Goal: Transaction & Acquisition: Purchase product/service

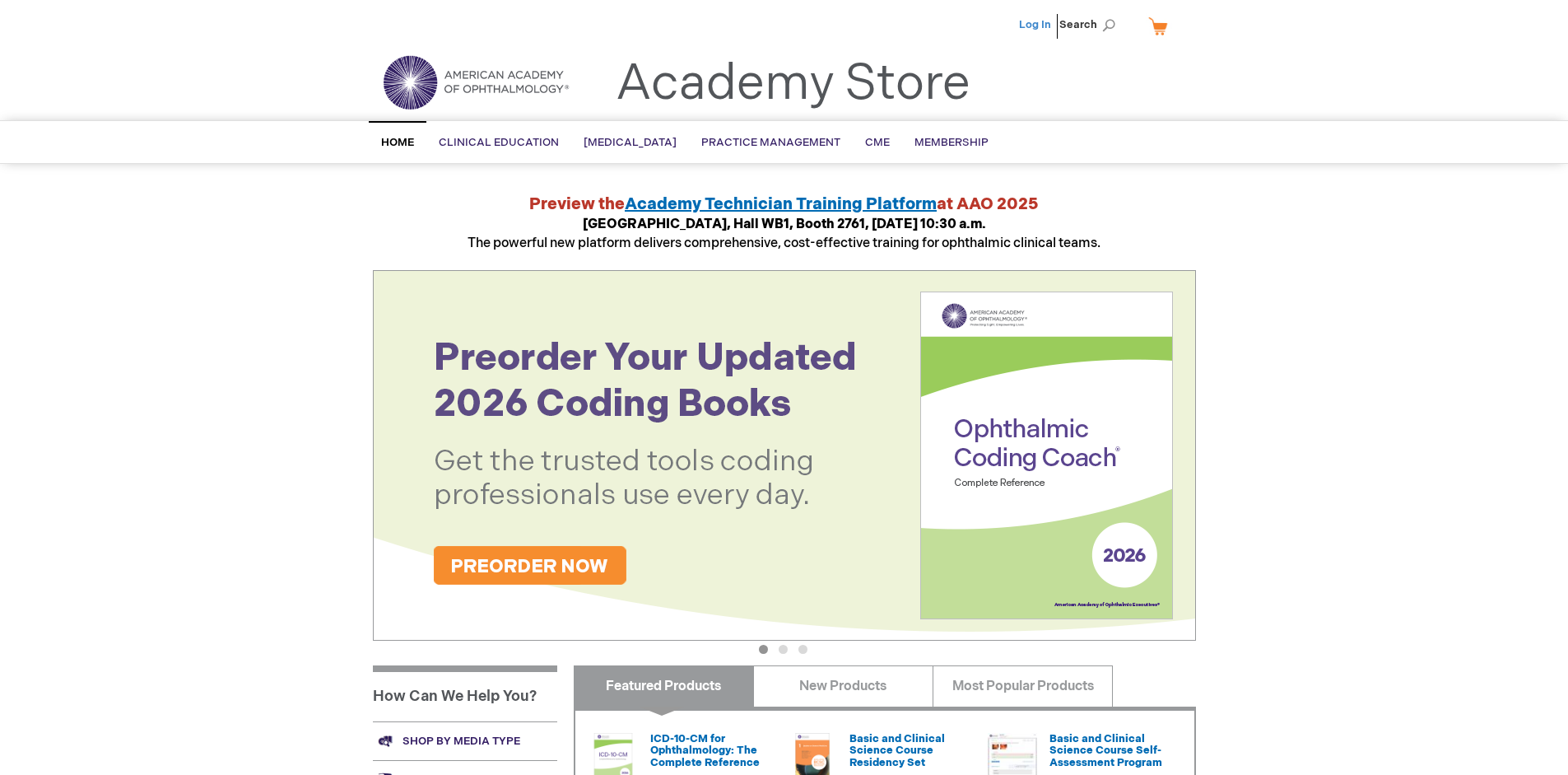
click at [1036, 25] on link "Log In" at bounding box center [1034, 24] width 32 height 13
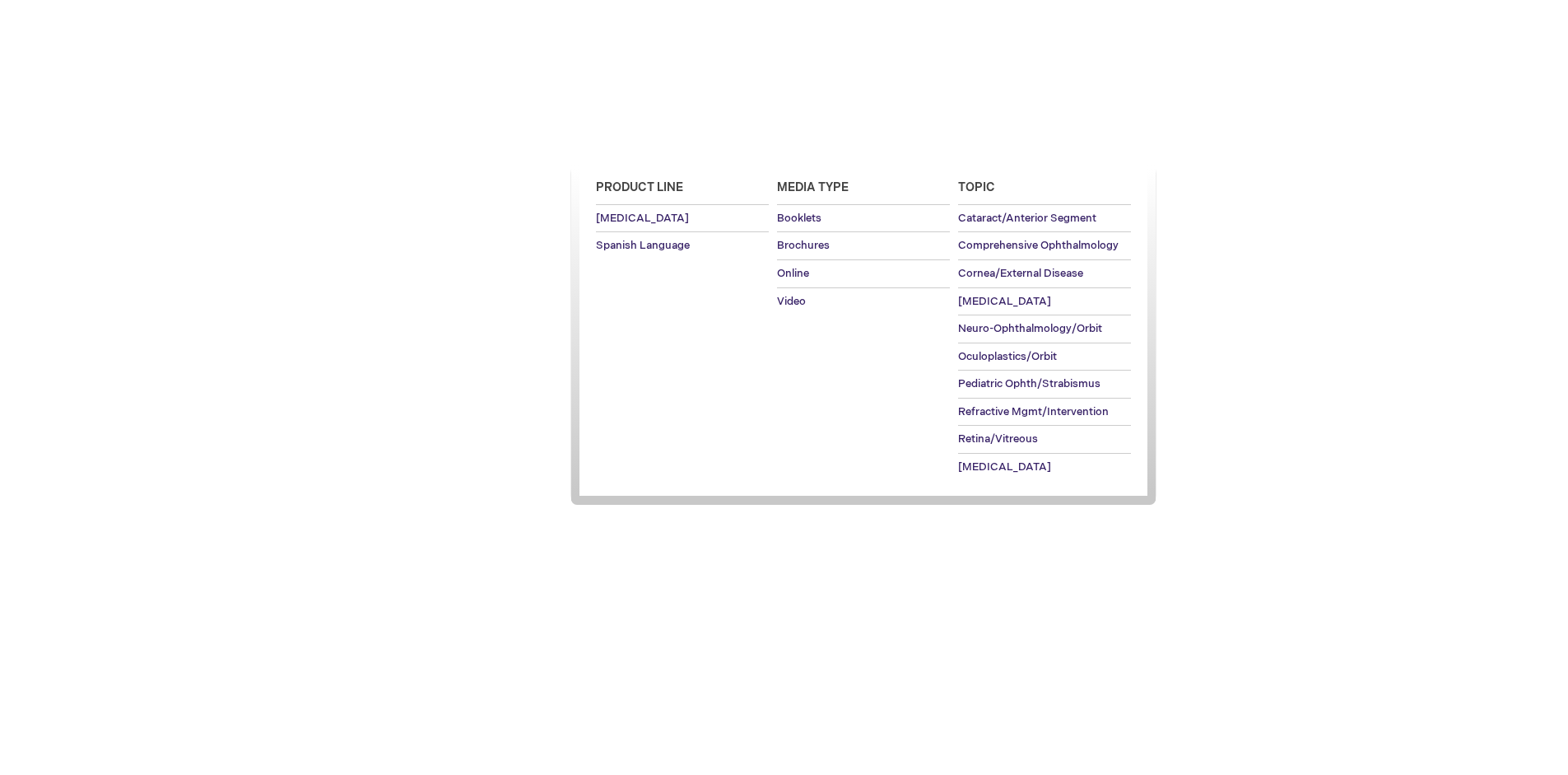
click at [636, 143] on span "Patient Education" at bounding box center [630, 142] width 93 height 13
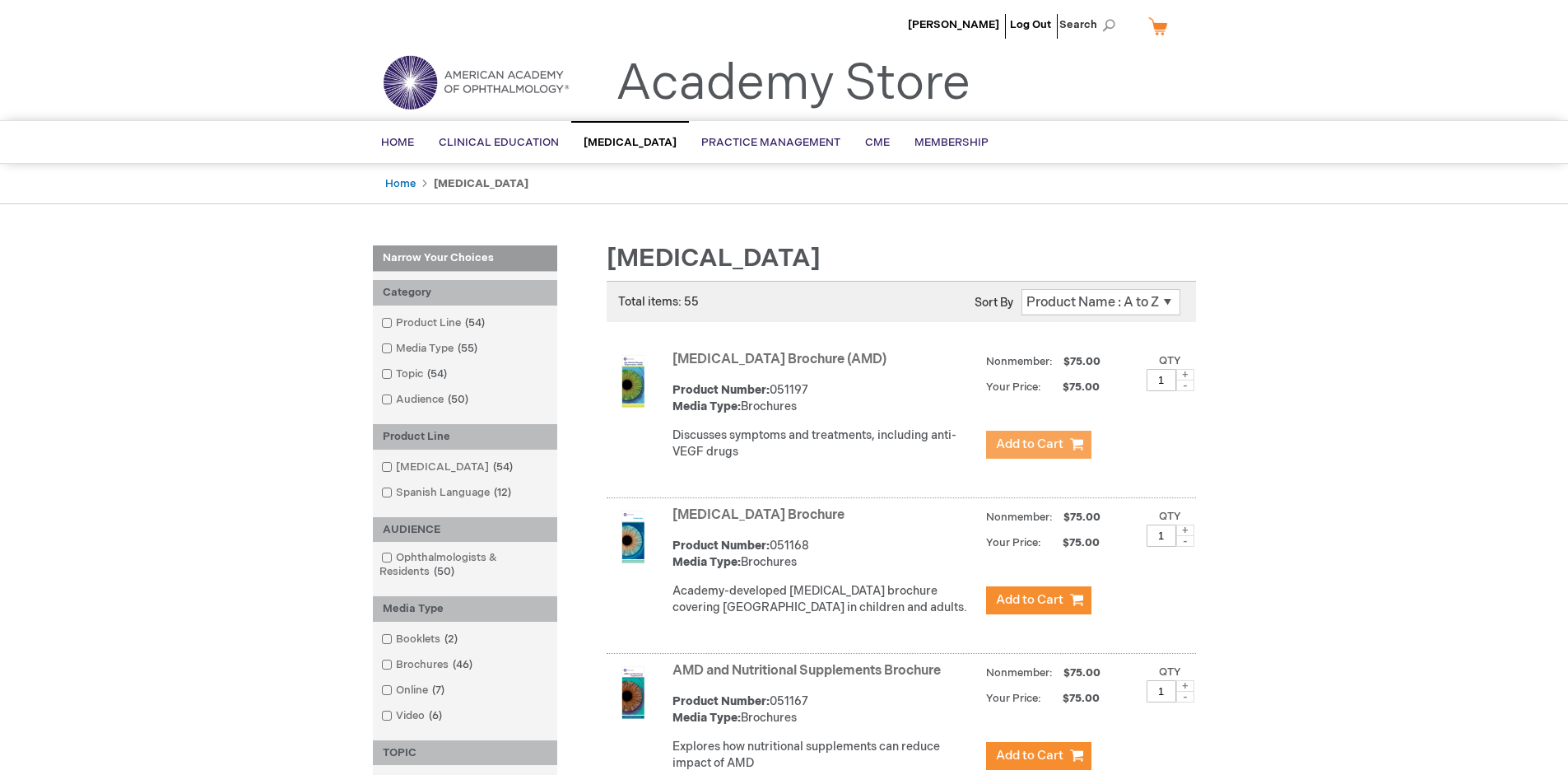
click at [1038, 444] on span "Add to Cart" at bounding box center [1029, 444] width 68 height 15
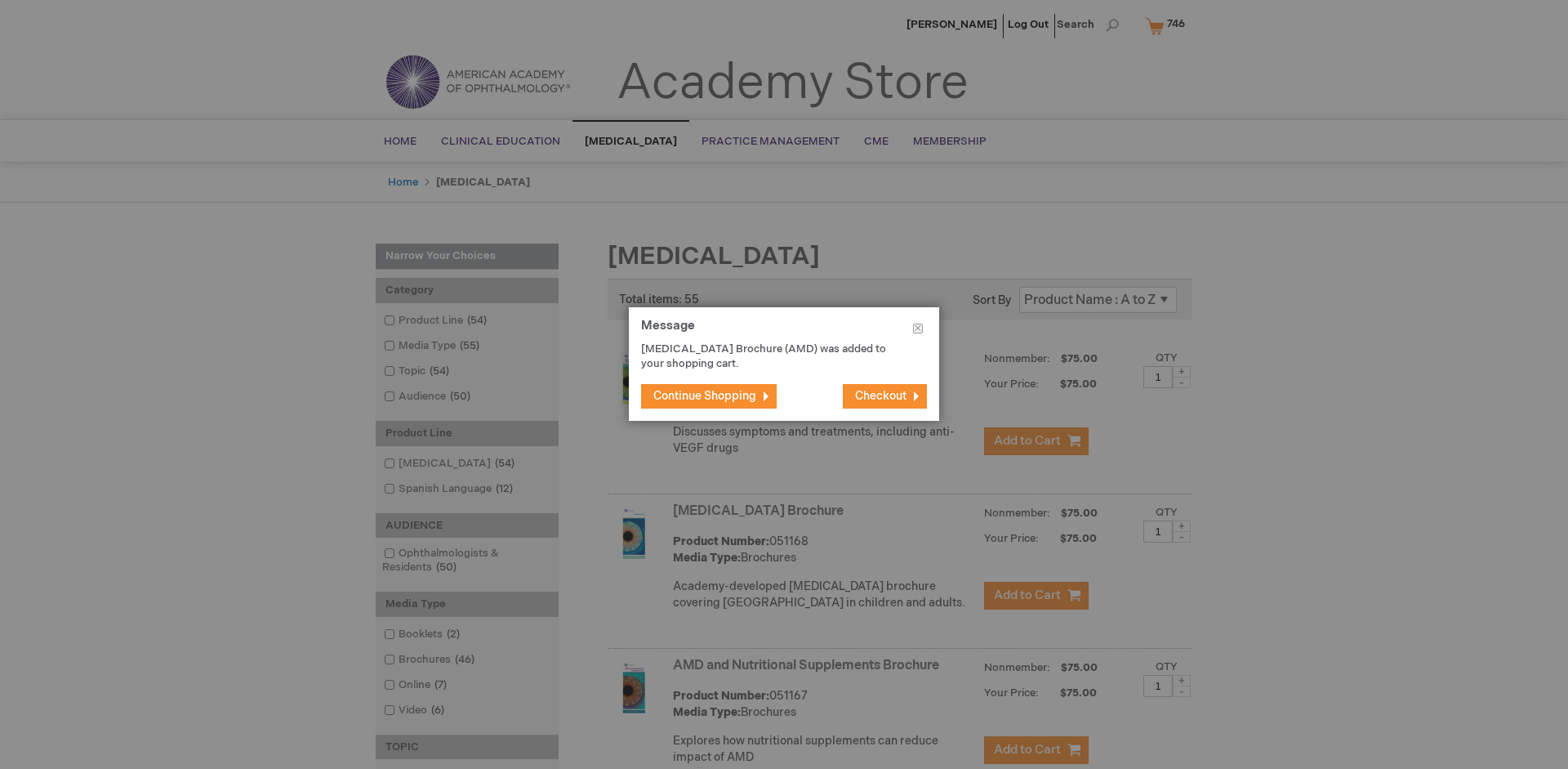
click at [705, 396] on span "Continue Shopping" at bounding box center [705, 396] width 103 height 14
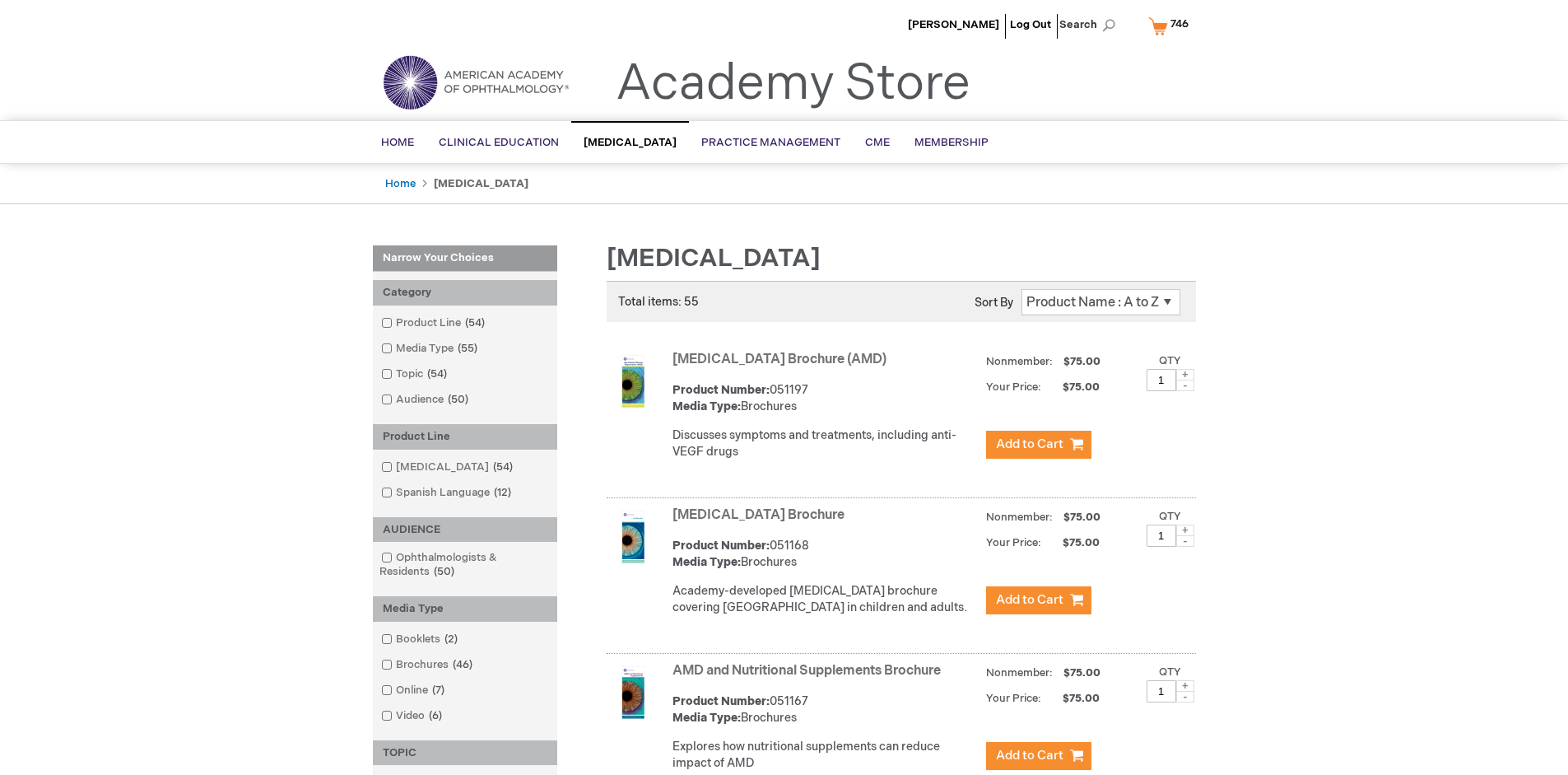
click at [810, 679] on link "AMD and Nutritional Supplements Brochure" at bounding box center [807, 670] width 268 height 15
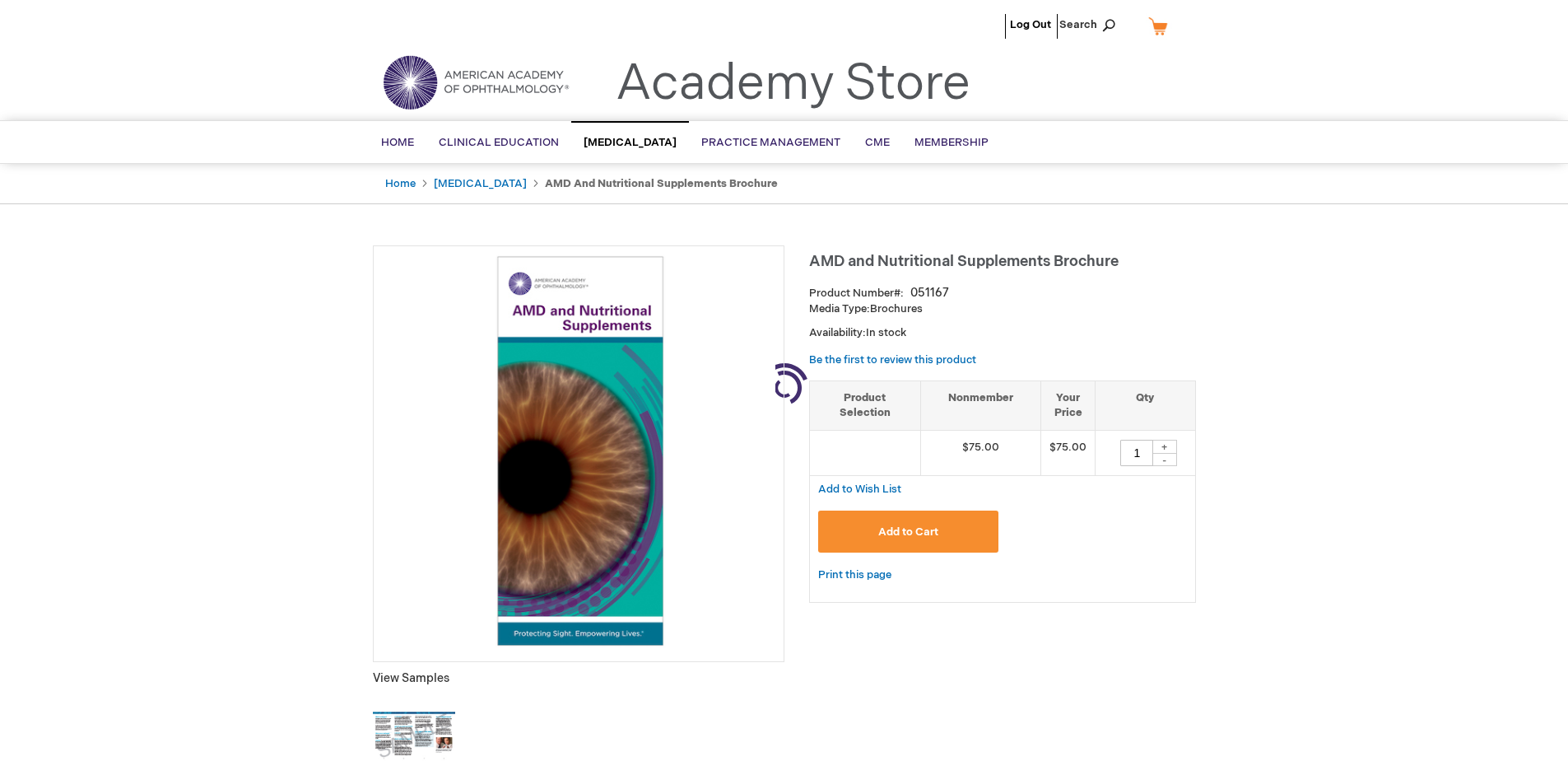
type input "1"
click at [908, 531] on span "Add to Cart" at bounding box center [908, 531] width 60 height 13
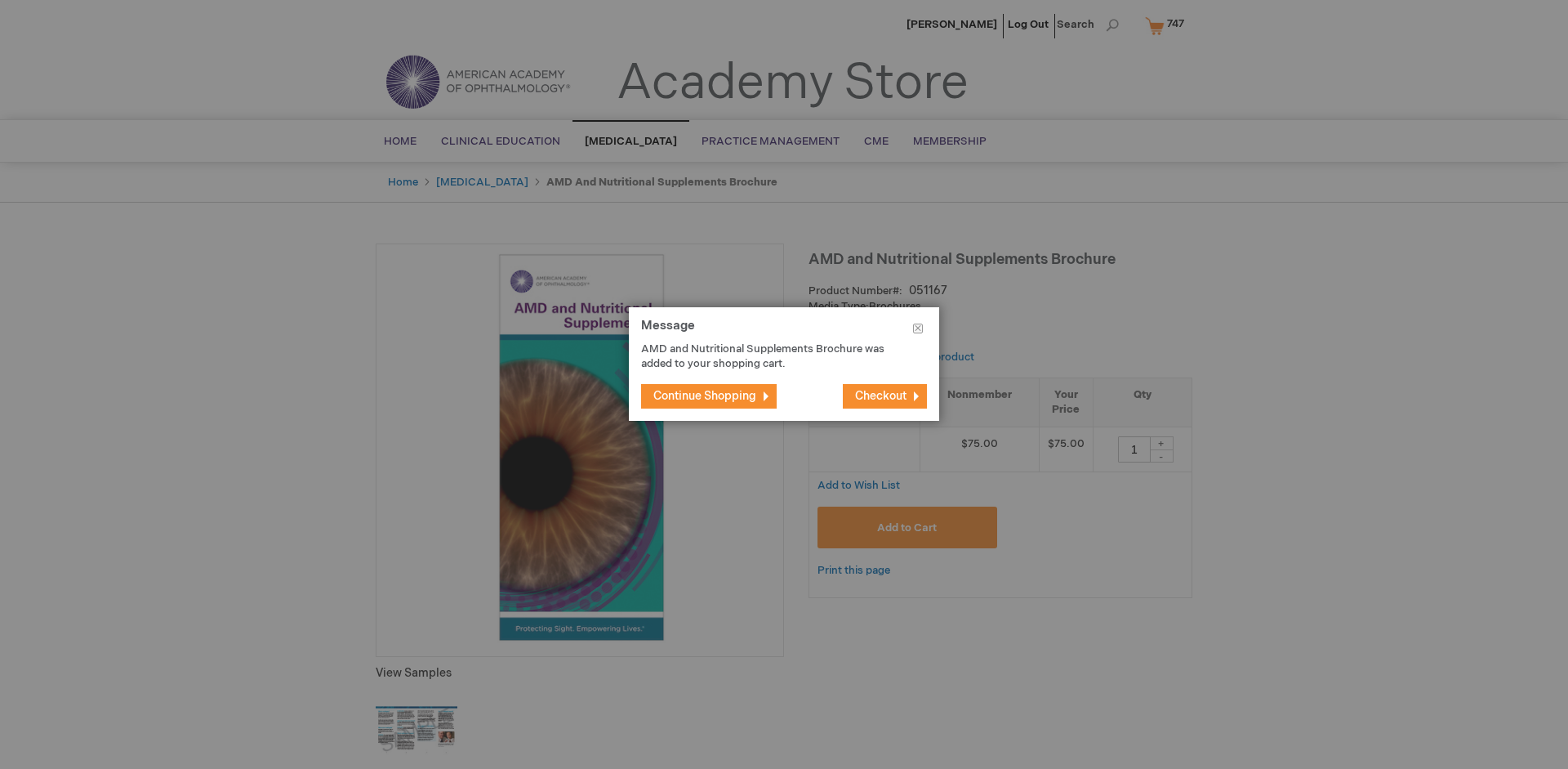
click at [705, 396] on span "Continue Shopping" at bounding box center [705, 396] width 103 height 14
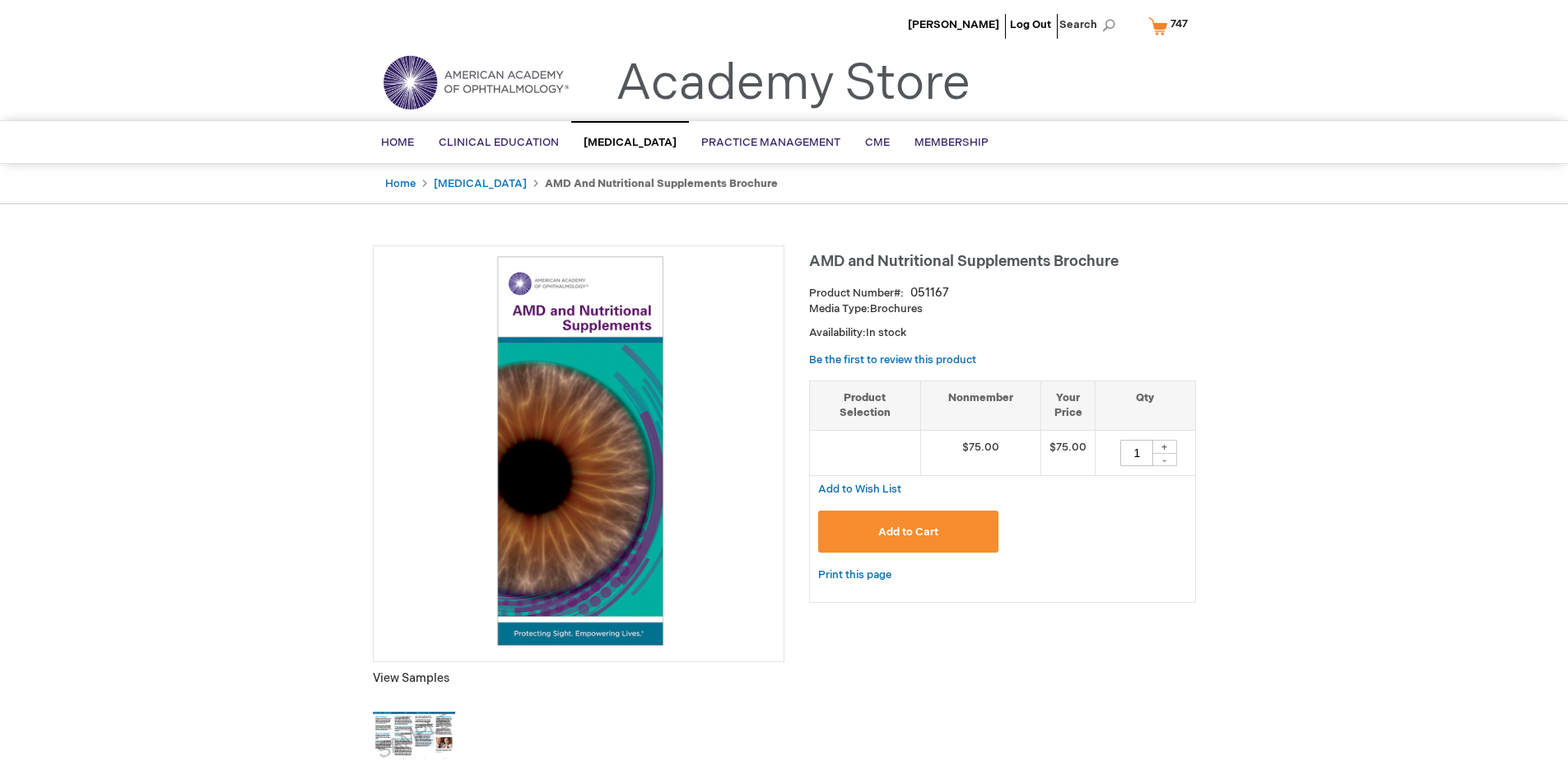
click at [1172, 26] on span "747" at bounding box center [1180, 23] width 17 height 13
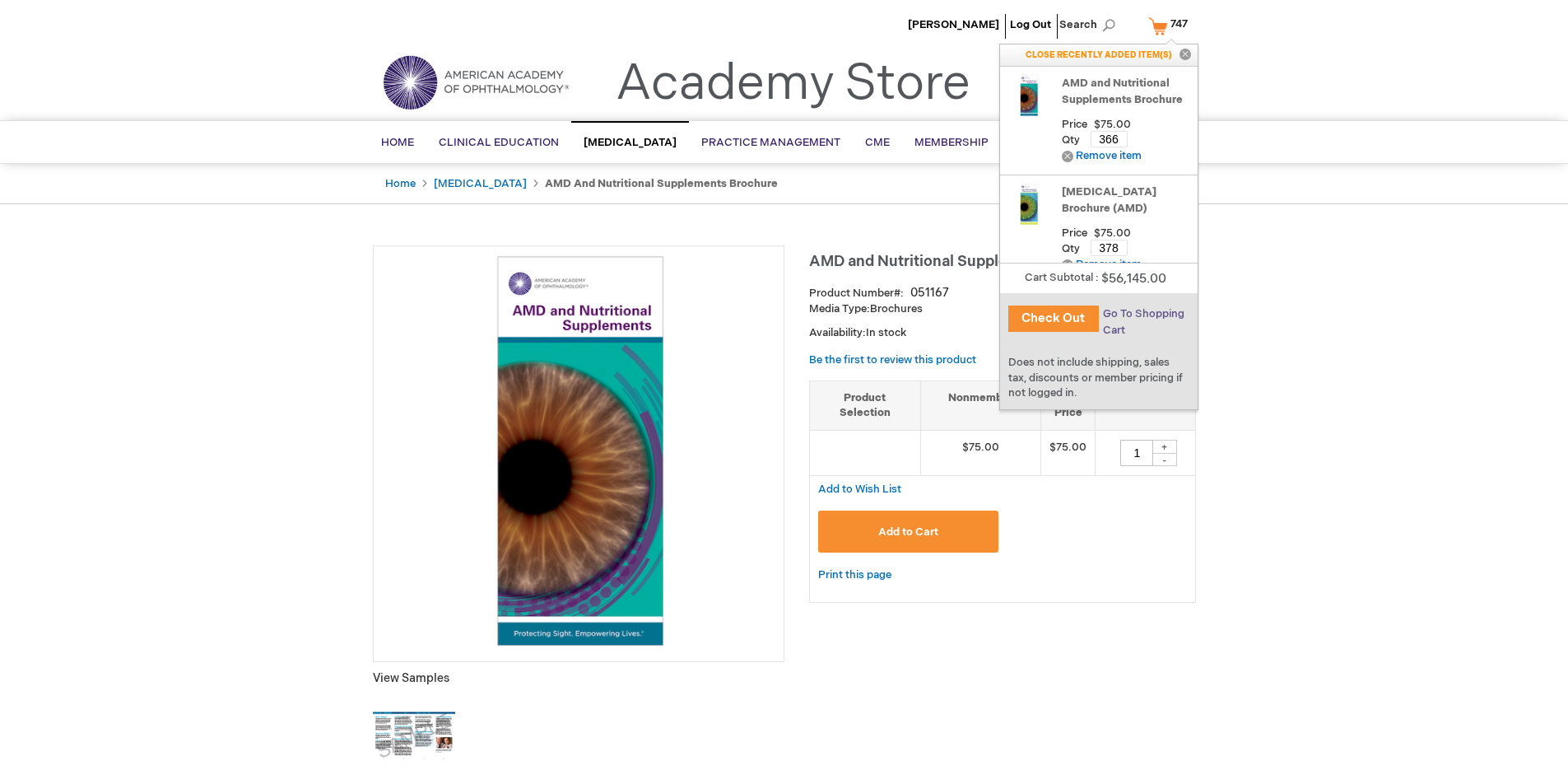
click at [1143, 314] on span "Go To Shopping Cart" at bounding box center [1144, 321] width 82 height 29
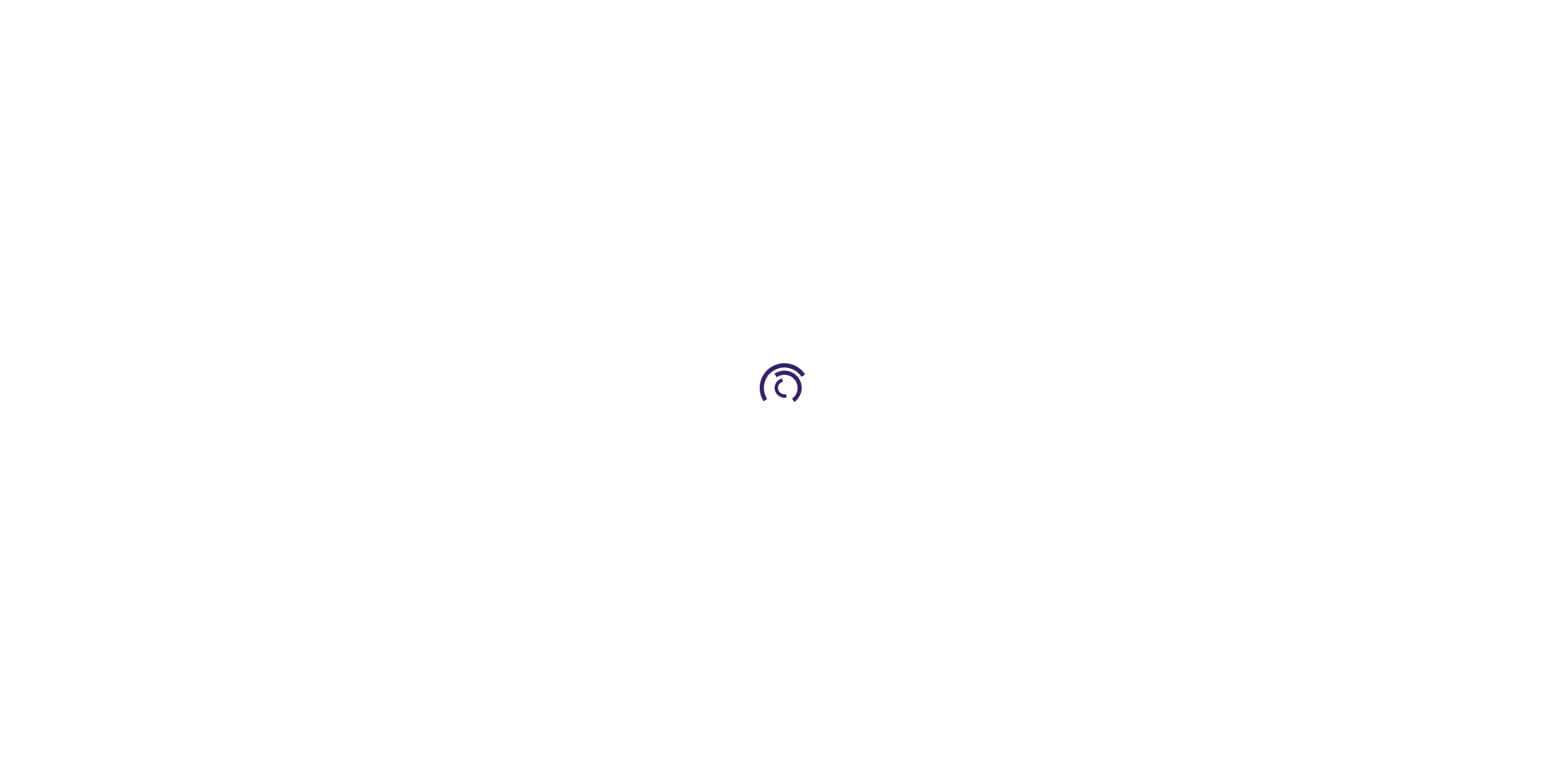
select select "US"
select select "41"
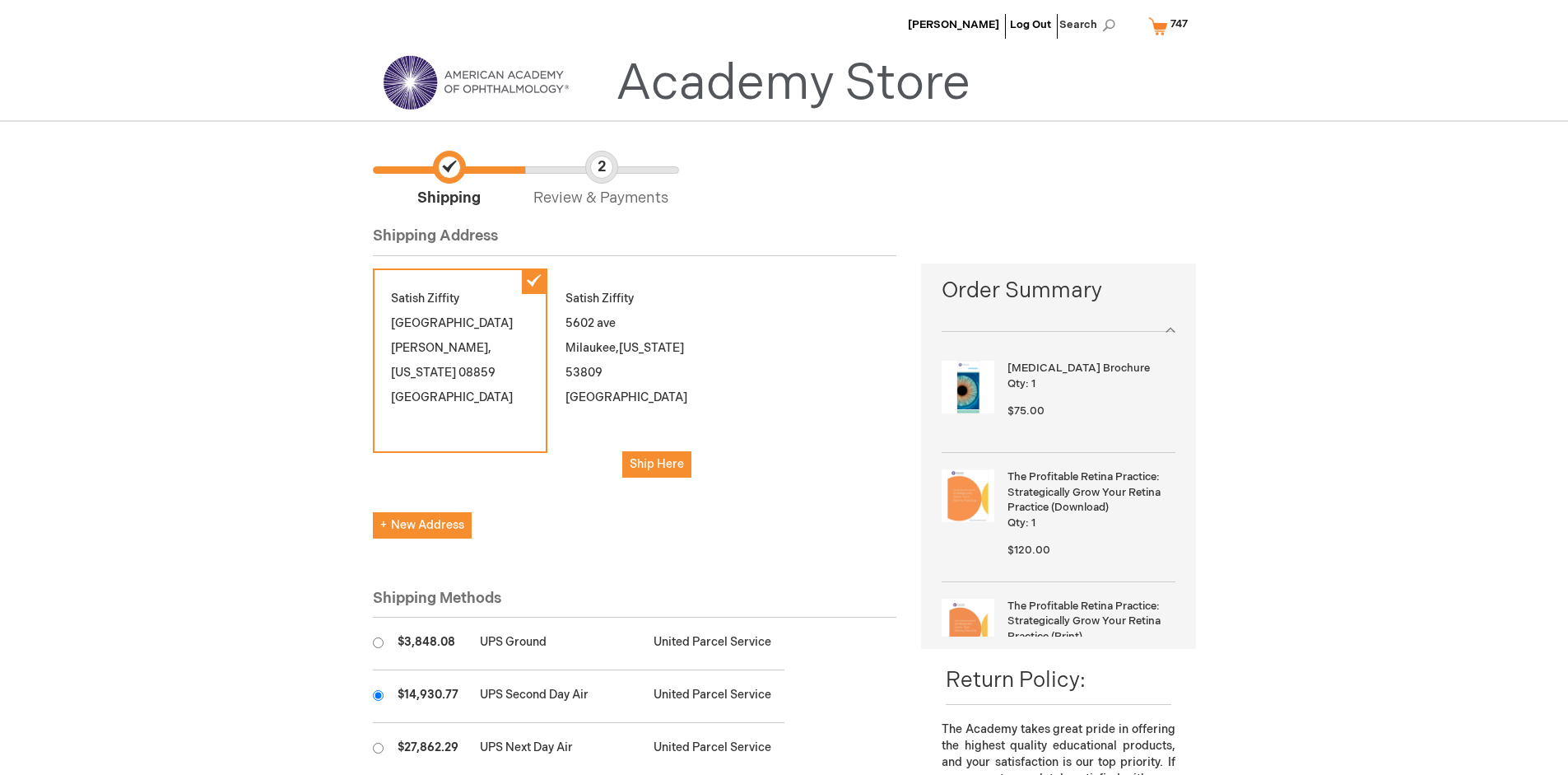
click at [378, 695] on input "radio" at bounding box center [378, 695] width 10 height 10
